Goal: Find specific page/section: Find specific page/section

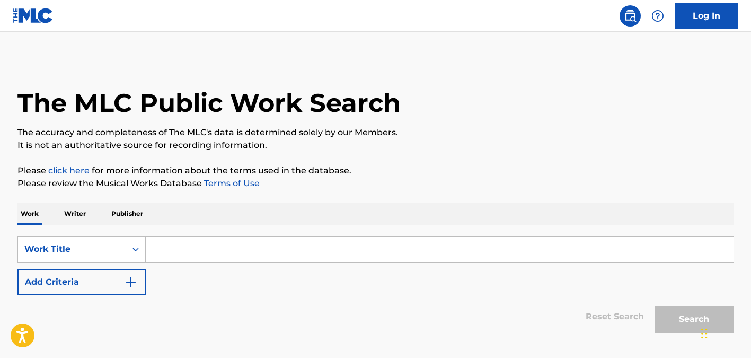
click at [198, 245] on input "Search Form" at bounding box center [440, 248] width 588 height 25
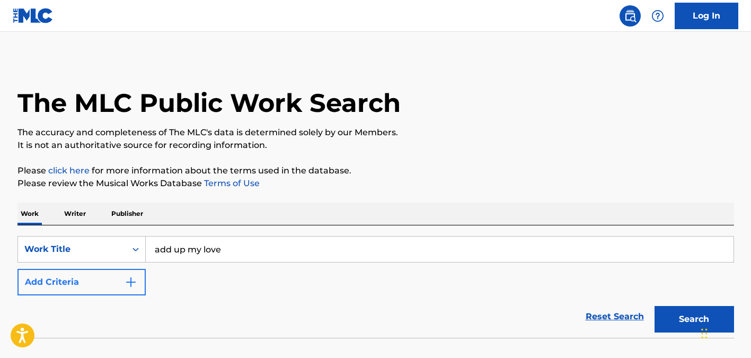
type input "add up my love"
click at [96, 271] on button "Add Criteria" at bounding box center [81, 282] width 128 height 26
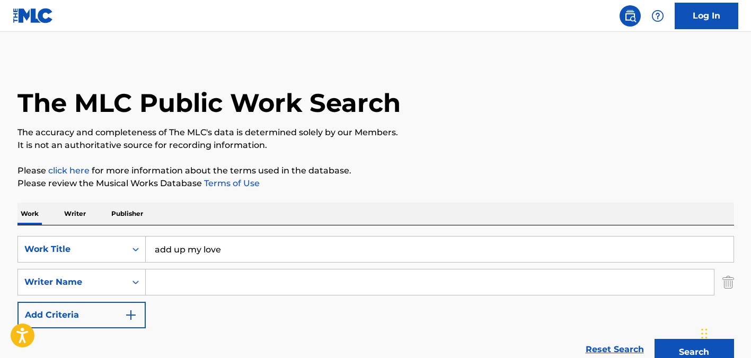
click at [181, 280] on input "Search Form" at bounding box center [430, 281] width 568 height 25
paste input "Steinweiss"
type input "Steinweiss"
click at [654, 339] on button "Search" at bounding box center [693, 352] width 79 height 26
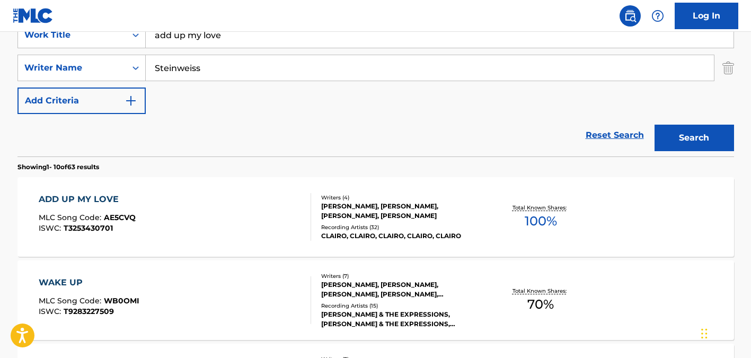
scroll to position [215, 0]
click at [292, 213] on div "ADD UP MY LOVE MLC Song Code : AE5CVQ ISWC : T3253430701" at bounding box center [175, 216] width 272 height 48
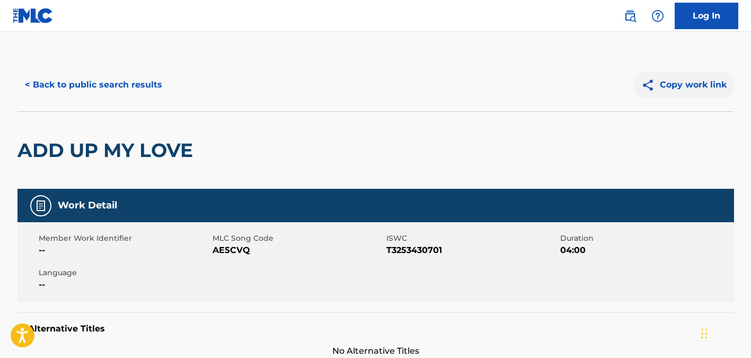
click at [679, 87] on button "Copy work link" at bounding box center [684, 85] width 100 height 26
